Goal: Information Seeking & Learning: Find specific page/section

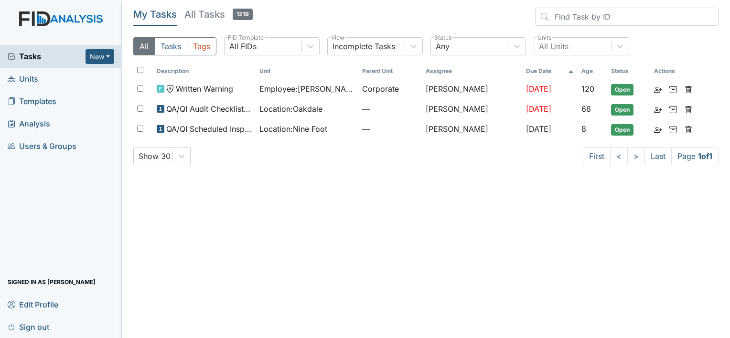
click at [35, 78] on span "Units" at bounding box center [23, 79] width 31 height 15
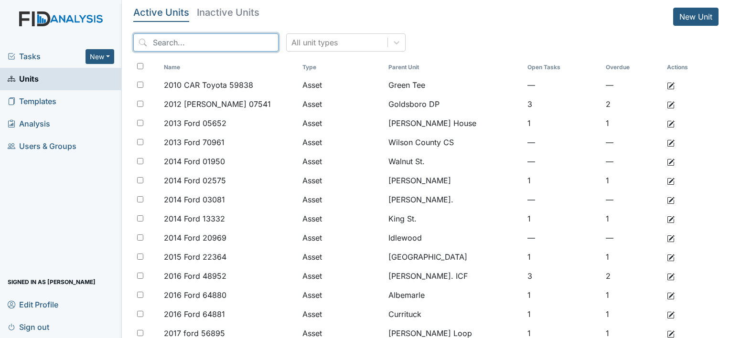
click at [219, 41] on input "search" at bounding box center [205, 42] width 145 height 18
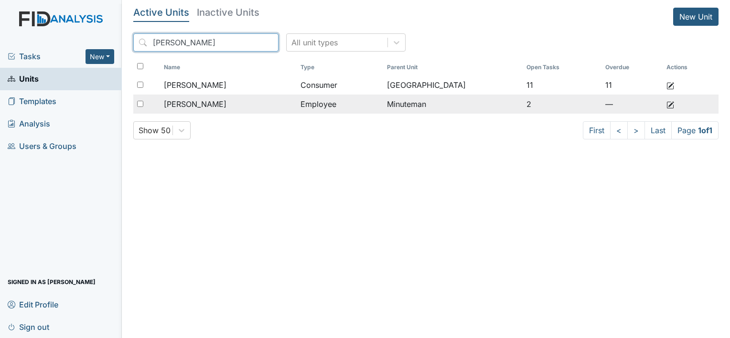
type input "redmon"
click at [217, 106] on span "Redmond, Nyeshia" at bounding box center [195, 103] width 63 height 11
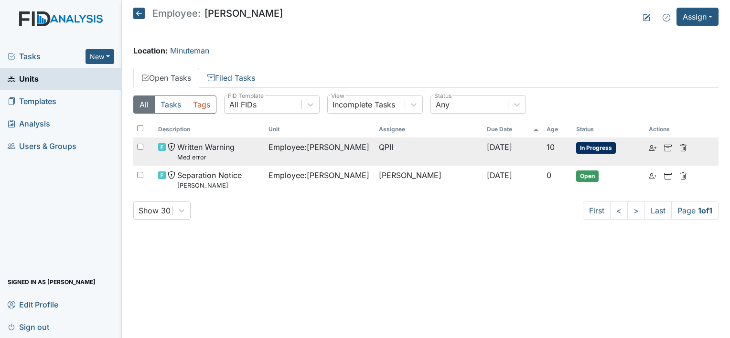
click at [222, 146] on span "Written Warning Med error" at bounding box center [205, 151] width 57 height 21
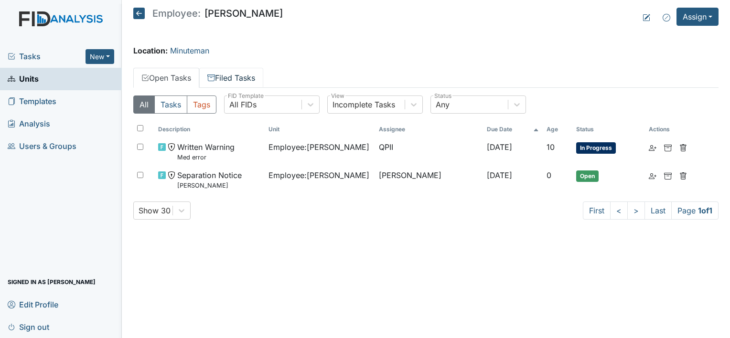
click at [235, 75] on link "Filed Tasks" at bounding box center [231, 78] width 64 height 20
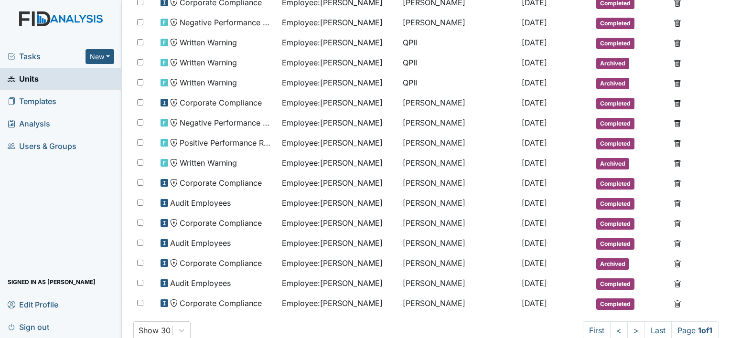
scroll to position [239, 0]
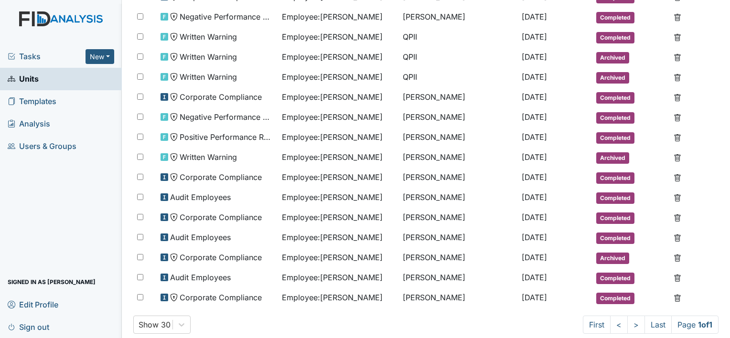
click at [366, 316] on div "Show 30 First < > Last Page 1 of 1" at bounding box center [425, 325] width 585 height 18
click at [39, 78] on link "Units" at bounding box center [61, 79] width 122 height 22
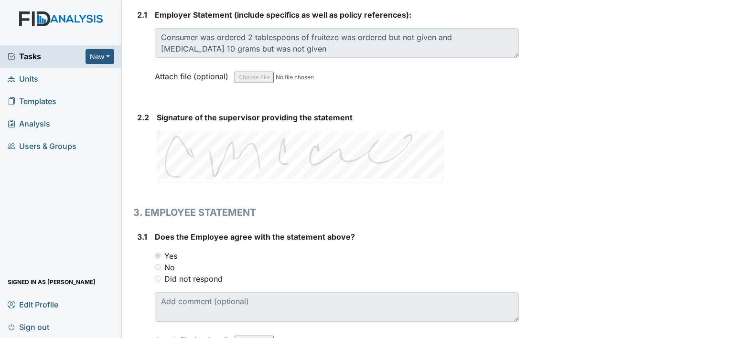
scroll to position [1432, 0]
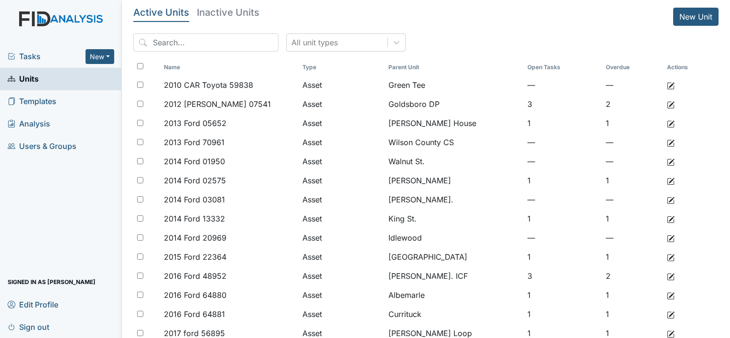
click at [33, 77] on span "Units" at bounding box center [23, 79] width 31 height 15
click at [225, 42] on input "search" at bounding box center [205, 42] width 145 height 18
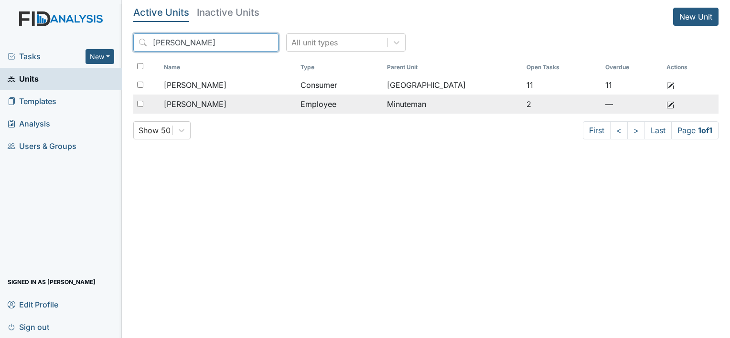
type input "redmon"
click at [199, 105] on span "[PERSON_NAME]" at bounding box center [195, 103] width 63 height 11
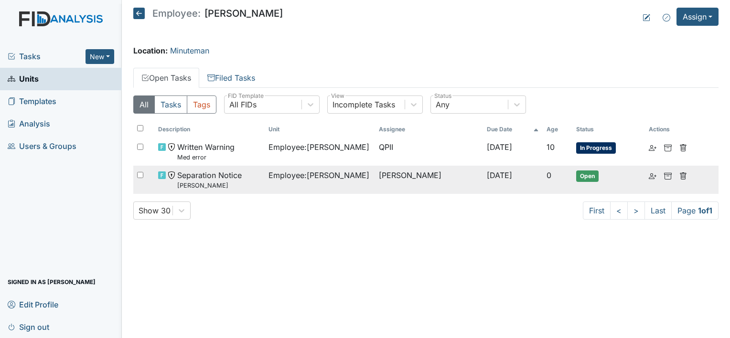
click at [217, 180] on span "Separation Notice Nyeshia Redmond" at bounding box center [209, 180] width 64 height 21
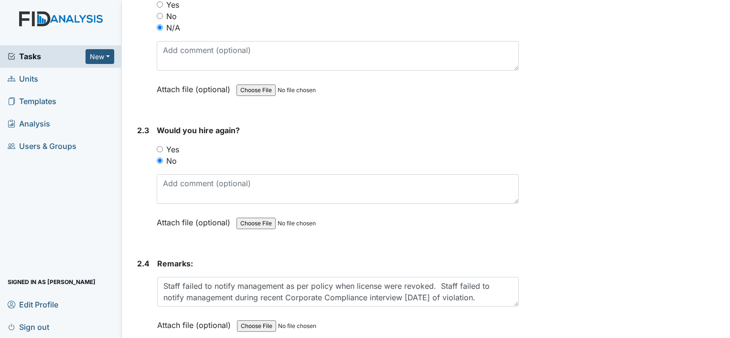
scroll to position [806, 0]
